Goal: Task Accomplishment & Management: Manage account settings

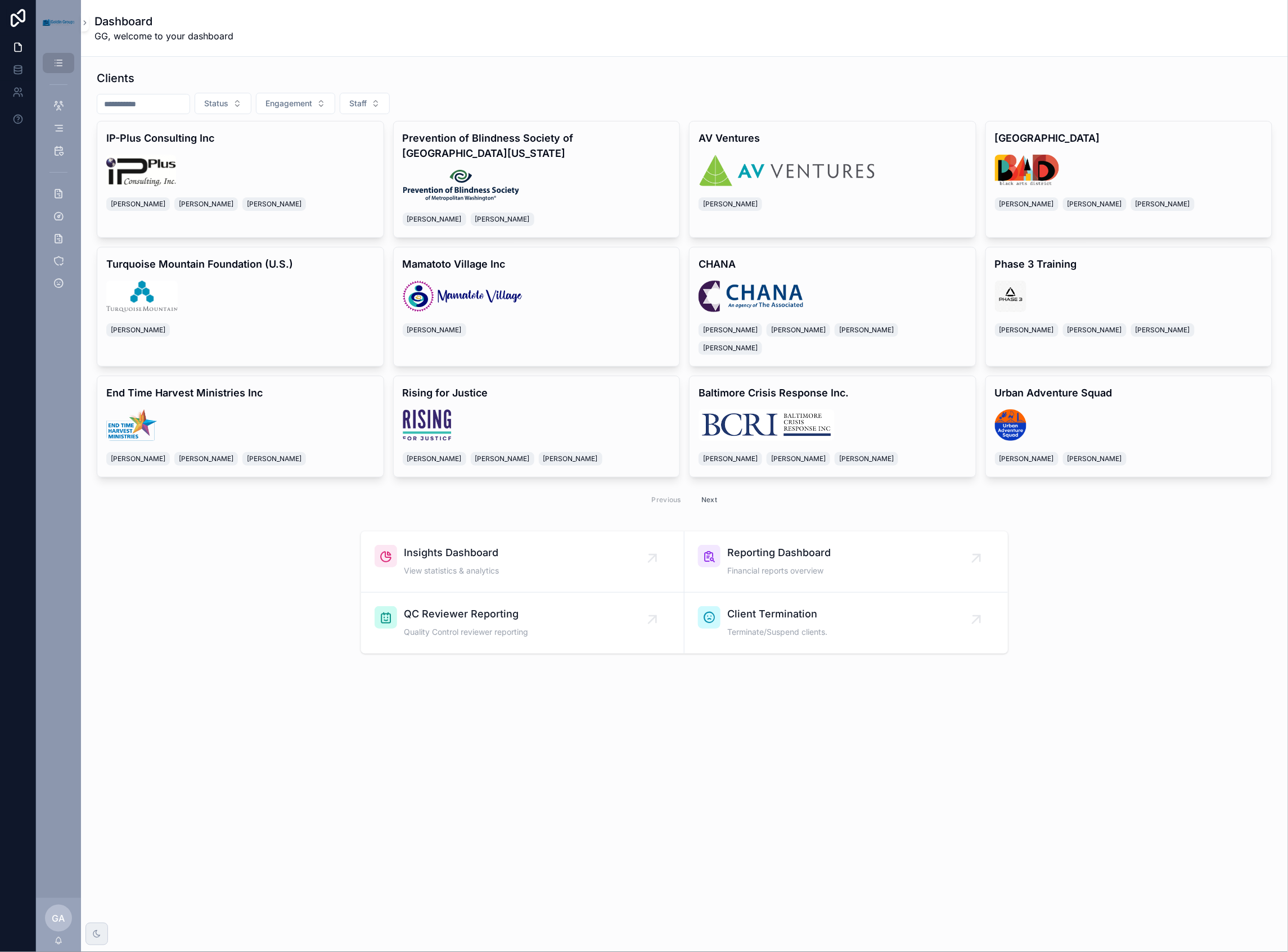
click at [141, 103] on input "scrollable content" at bounding box center [144, 103] width 93 height 16
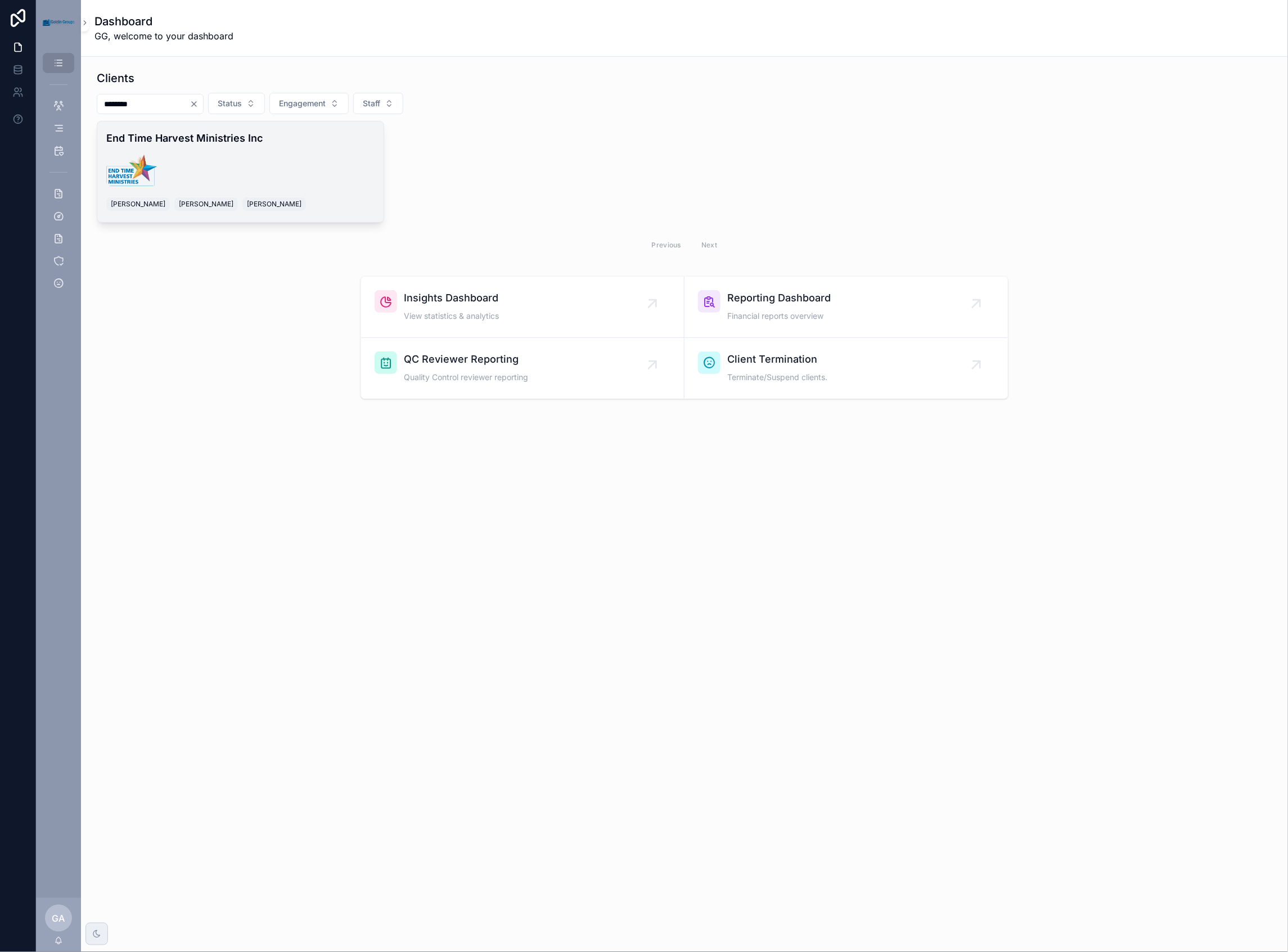
type input "********"
click at [166, 144] on h4 "End Time Harvest Ministries Inc" at bounding box center [241, 138] width 269 height 15
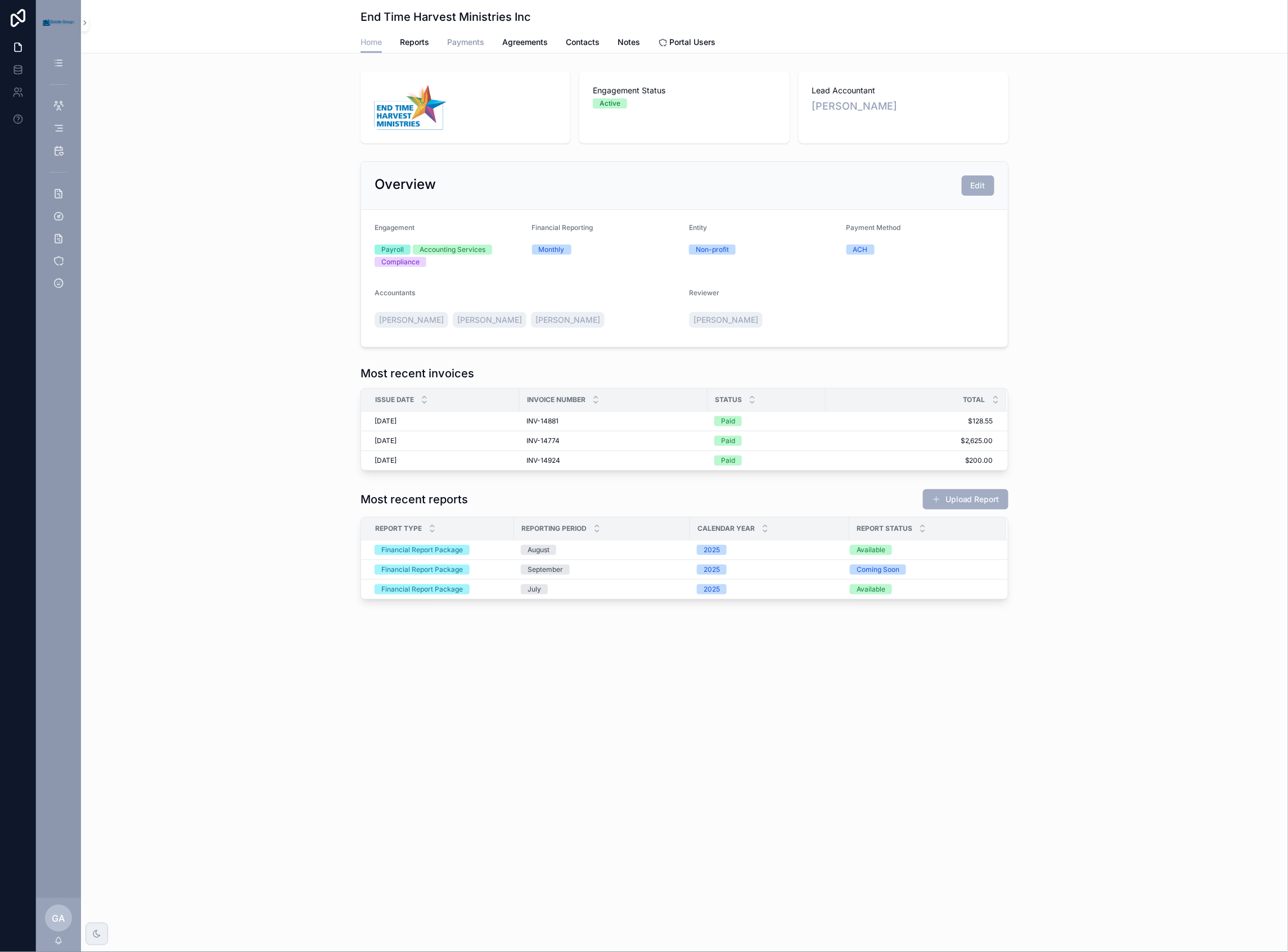
click at [456, 43] on span "Payments" at bounding box center [465, 42] width 37 height 12
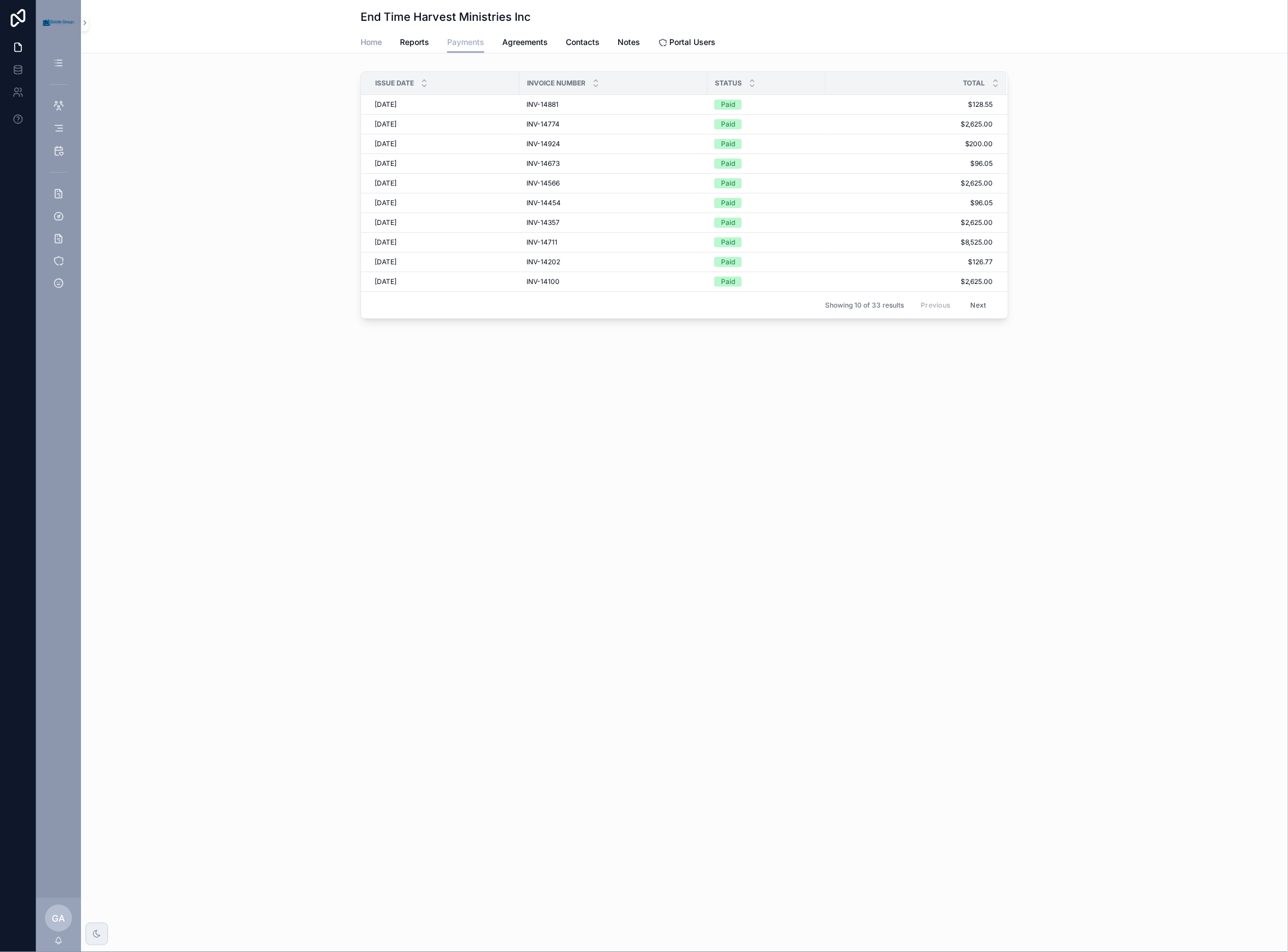
click at [374, 41] on span "Home" at bounding box center [371, 42] width 21 height 12
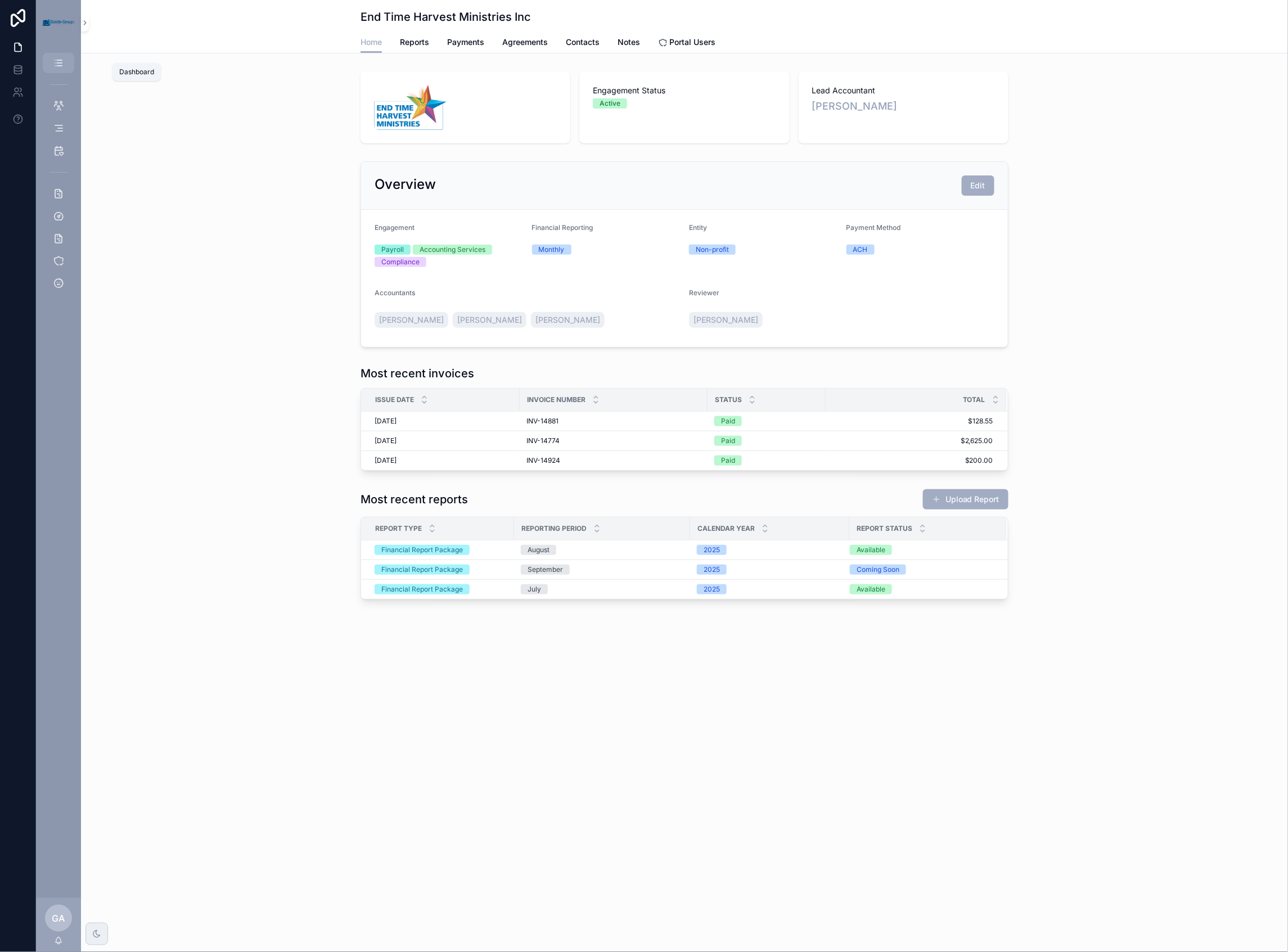
click at [64, 62] on div "Dashboard" at bounding box center [59, 63] width 18 height 18
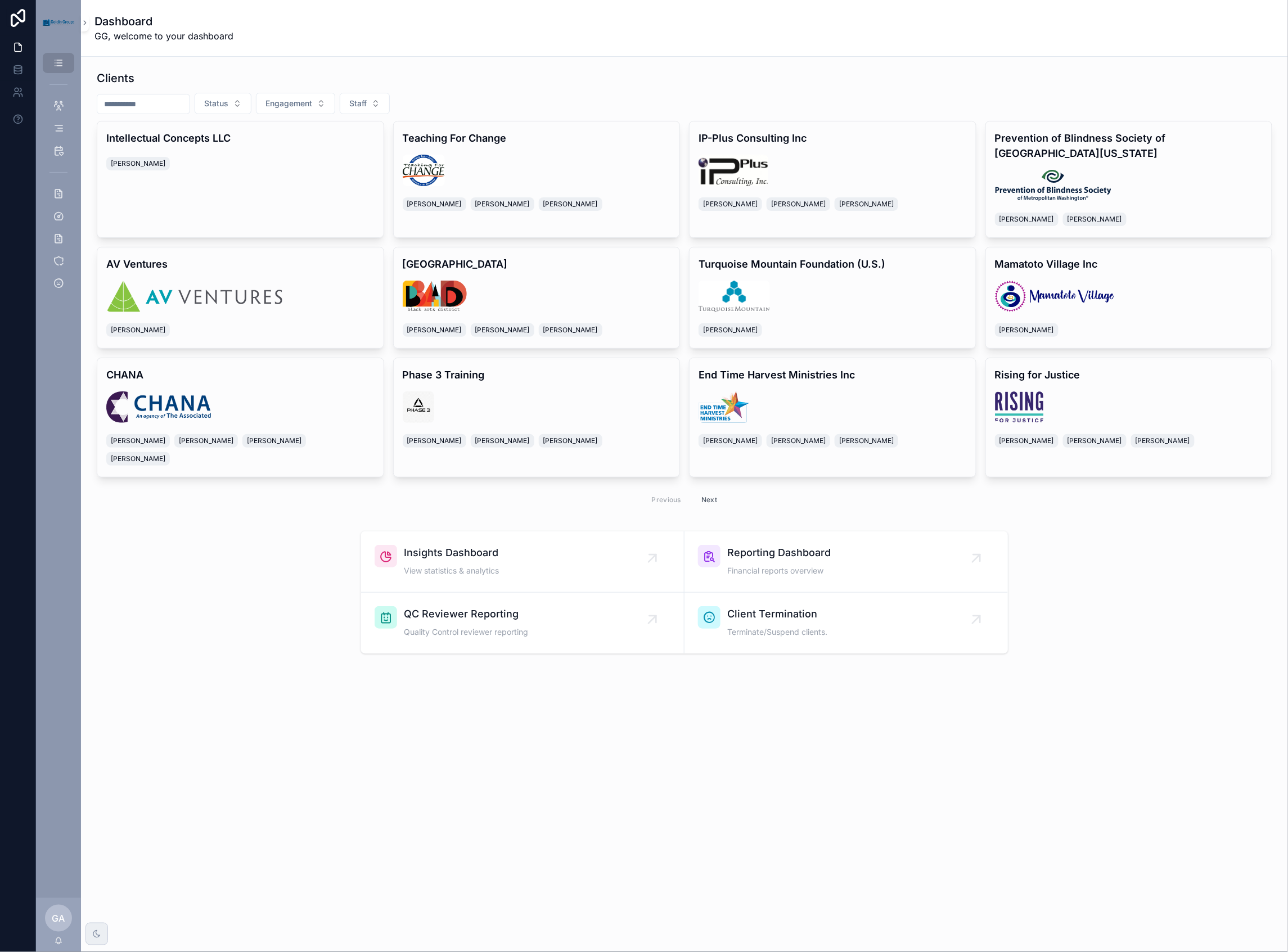
click at [140, 101] on input "scrollable content" at bounding box center [144, 103] width 93 height 16
type input "**********"
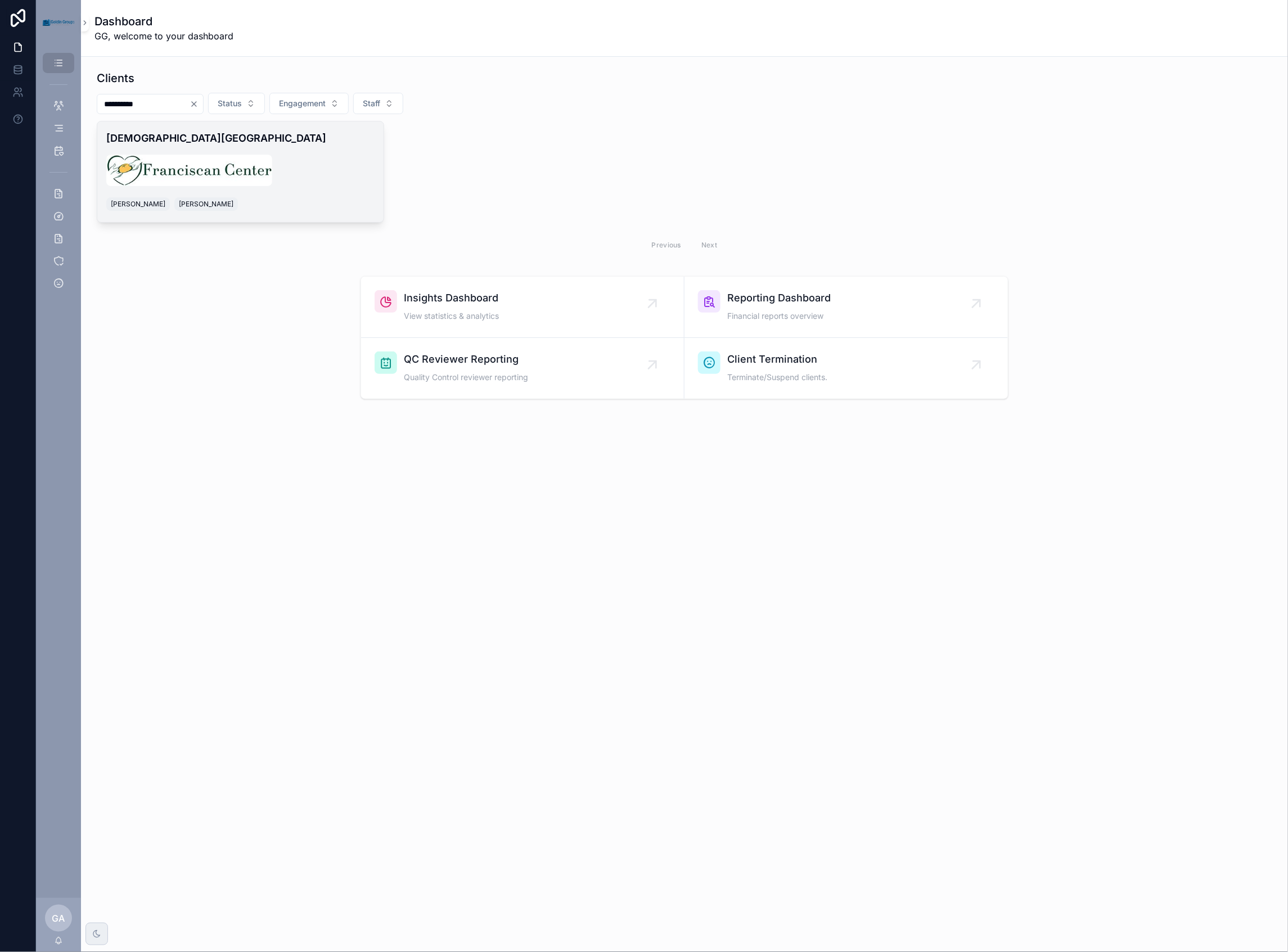
click at [160, 154] on div "[DEMOGRAPHIC_DATA] Center [PERSON_NAME] [PERSON_NAME]" at bounding box center [241, 172] width 286 height 101
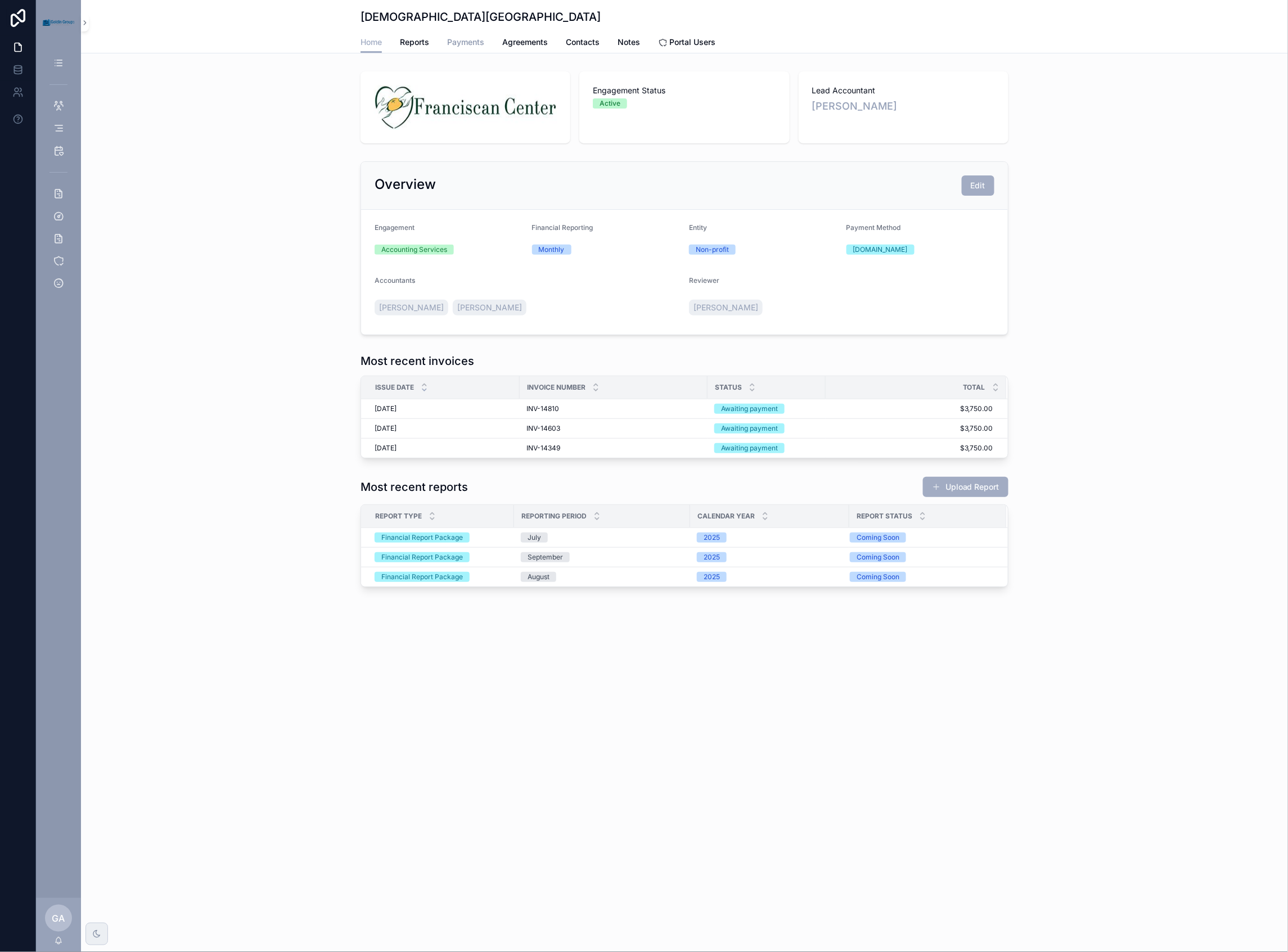
click at [456, 38] on span "Payments" at bounding box center [465, 42] width 37 height 12
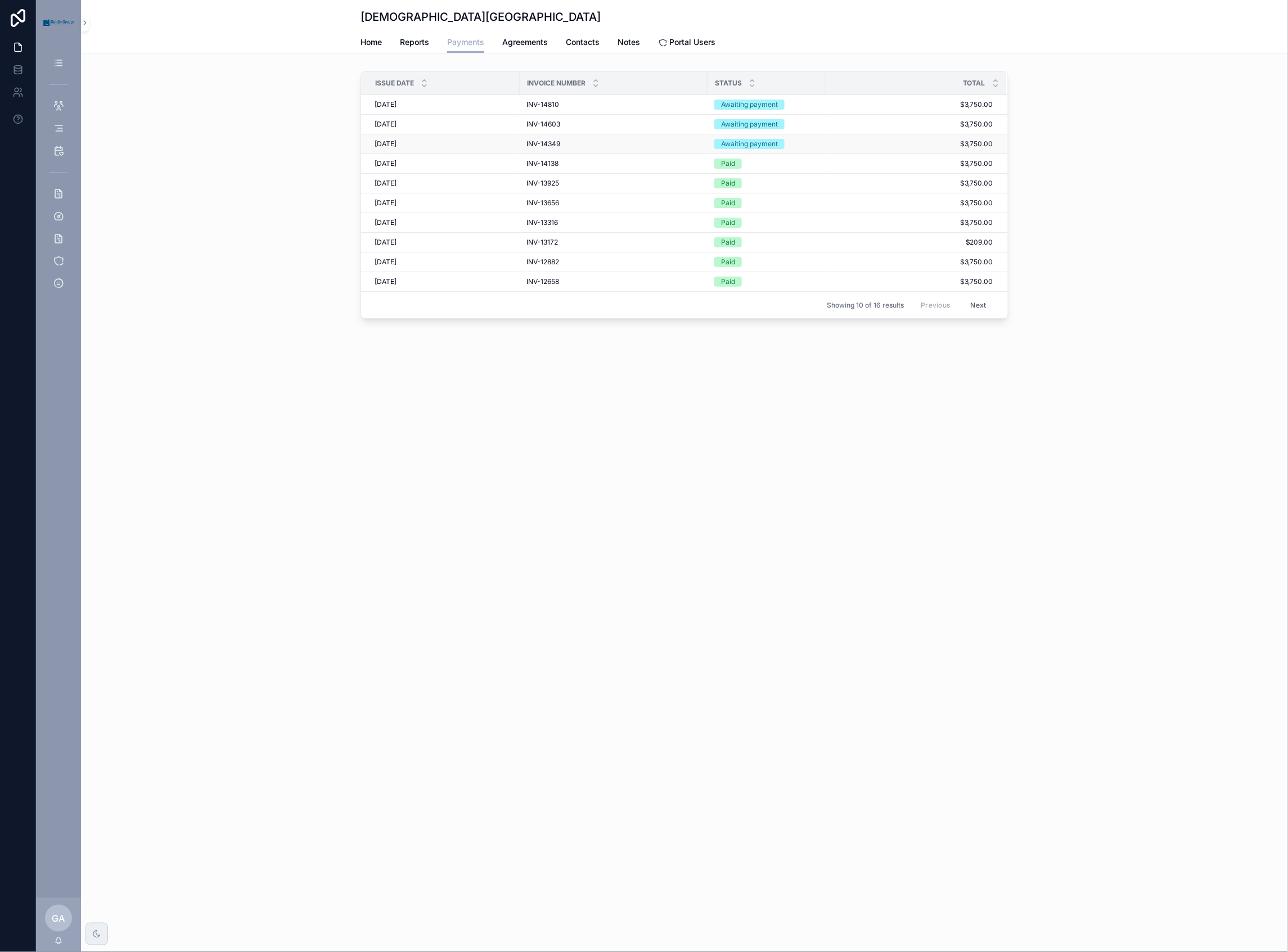
click at [538, 142] on span "INV-14349" at bounding box center [543, 144] width 34 height 9
